Goal: Find contact information: Find contact information

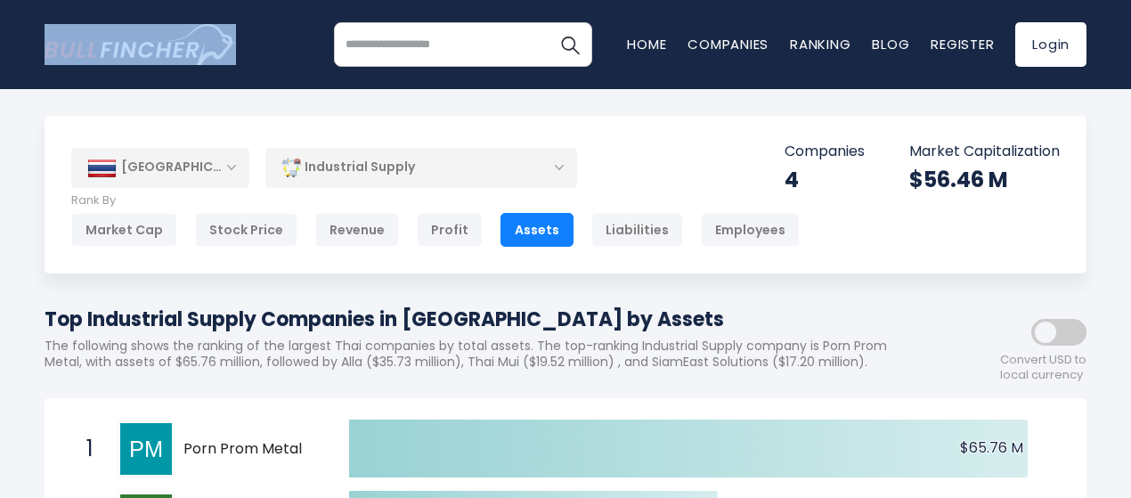
drag, startPoint x: 43, startPoint y: 42, endPoint x: 161, endPoint y: 53, distance: 118.9
click at [161, 53] on div "Recent searches Trending searches Apple Overview Tesla Overview" at bounding box center [565, 44] width 1068 height 89
copy link "Go to homepage"
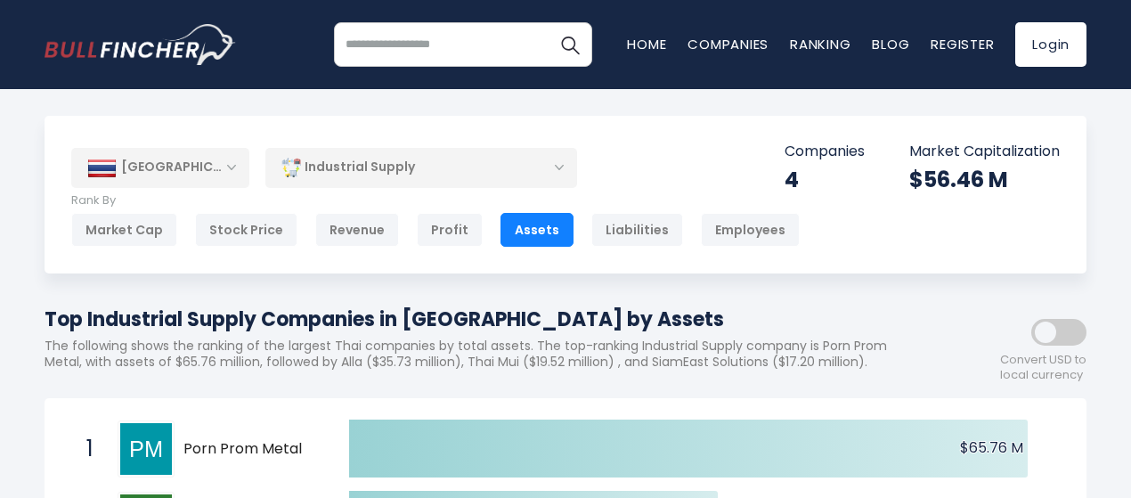
click at [643, 126] on div "Thailand Entire World 30,364 North America United States 3,960 Canada" at bounding box center [566, 195] width 1042 height 158
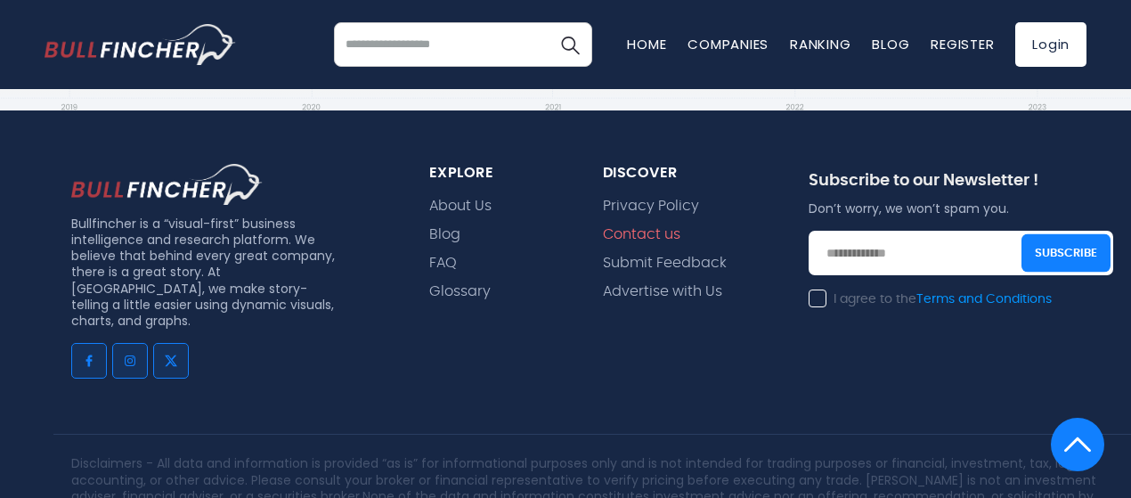
scroll to position [1424, 0]
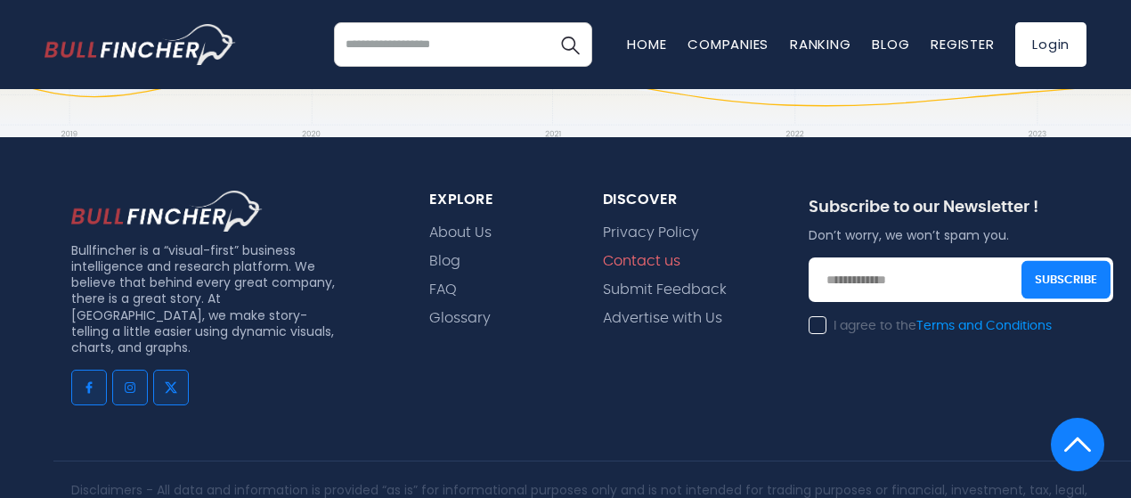
click at [641, 270] on link "Contact us" at bounding box center [641, 261] width 77 height 17
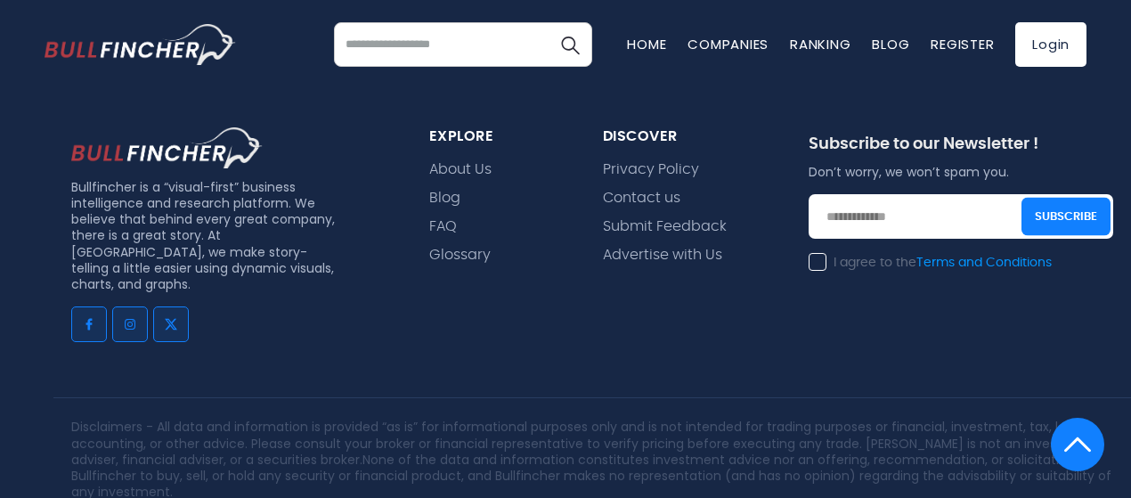
scroll to position [878, 0]
